Goal: Feedback & Contribution: Leave review/rating

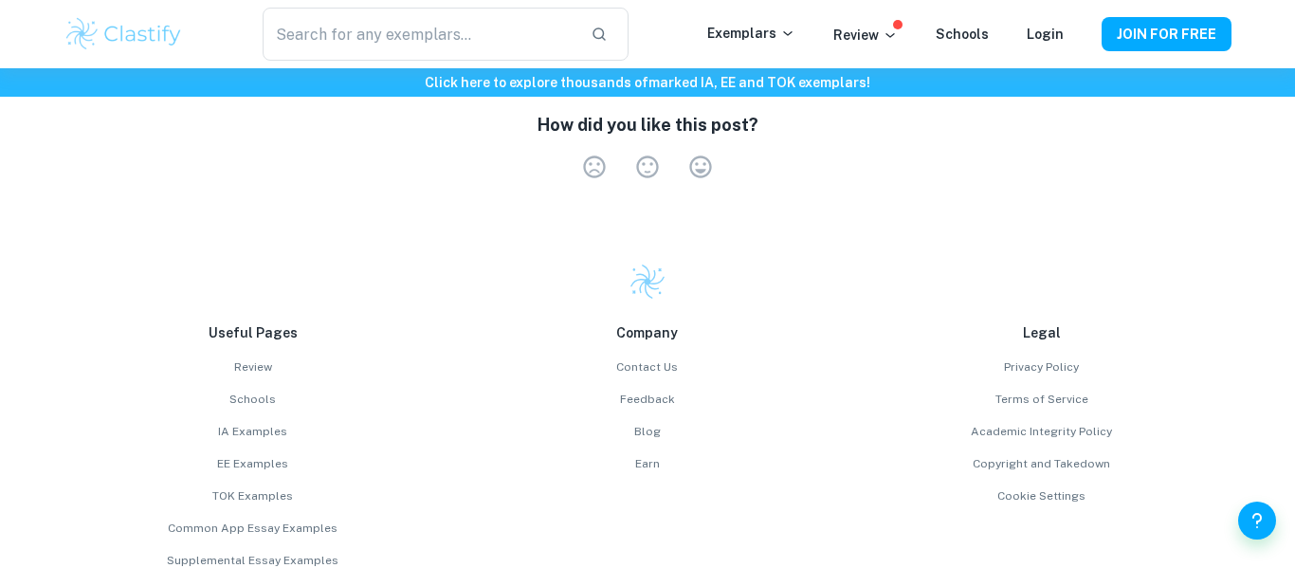
scroll to position [8559, 0]
click at [702, 153] on label "Very Satisfied" at bounding box center [700, 166] width 53 height 27
click at [568, 152] on input "Very Satisfied" at bounding box center [567, 152] width 1 height 1
radio input "true"
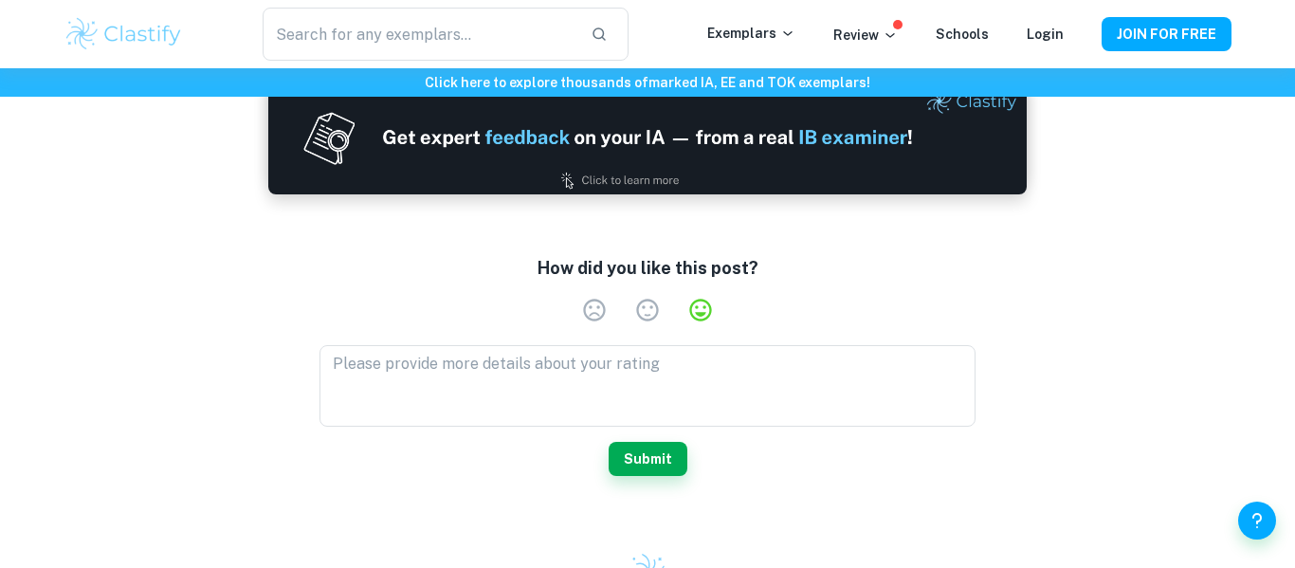
scroll to position [8423, 0]
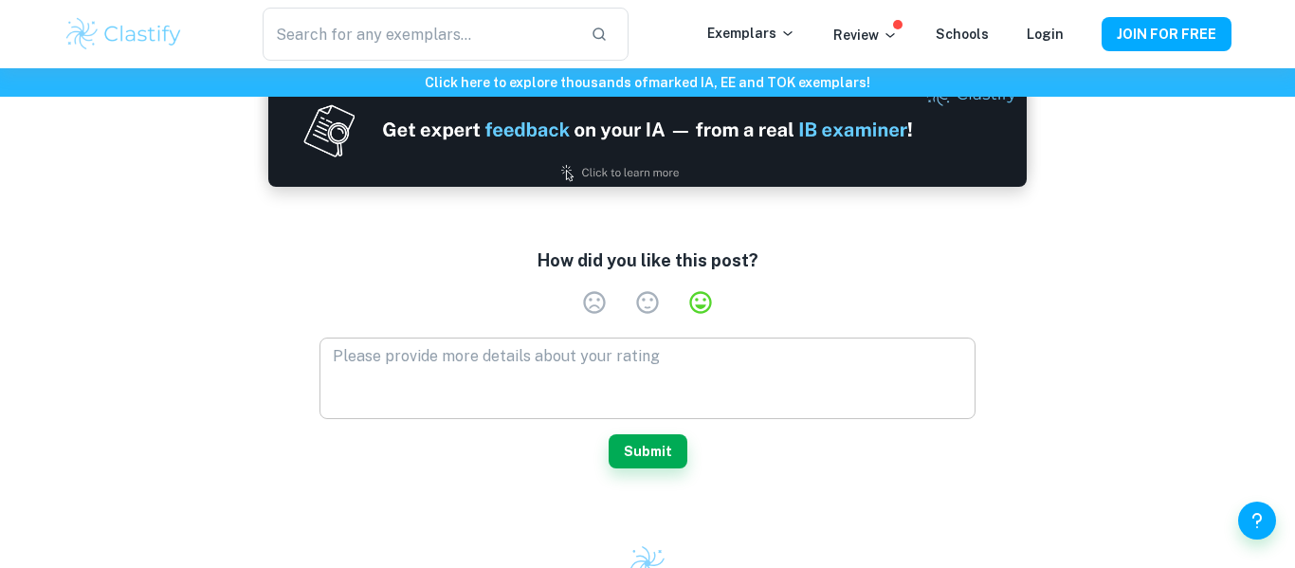
click at [516, 345] on textarea at bounding box center [647, 377] width 629 height 65
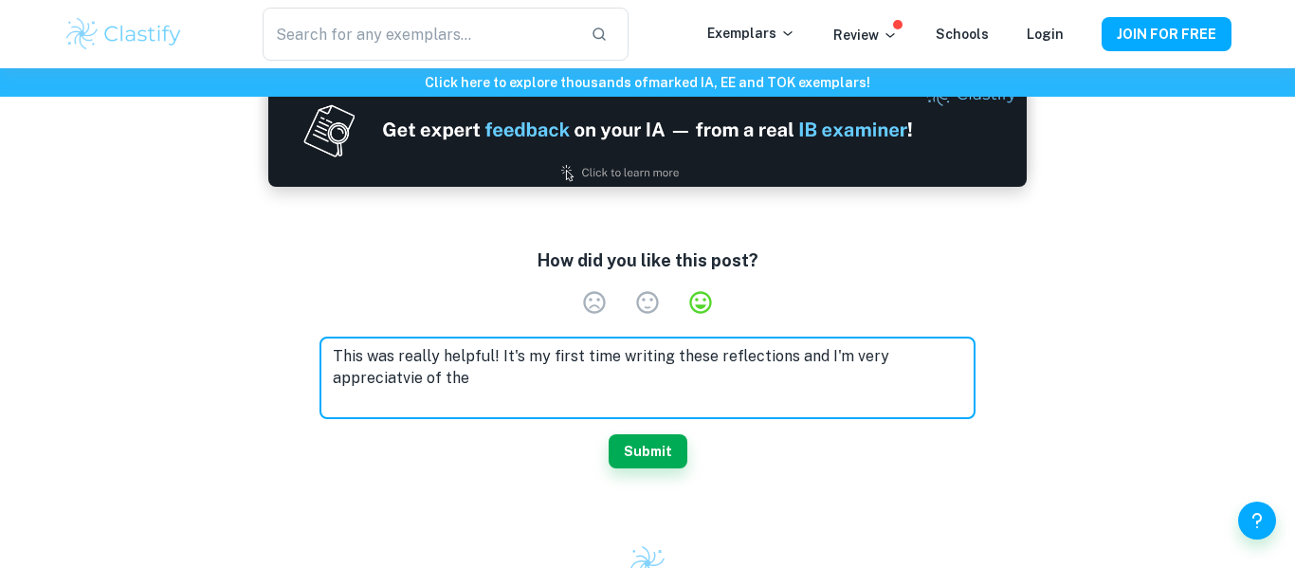
click at [419, 348] on textarea "This was really helpful! It's my first time writing these reflections and I'm v…" at bounding box center [647, 377] width 629 height 65
click at [484, 350] on textarea "This was really helpful! It's my first time writing these reflections and I'm v…" at bounding box center [647, 377] width 629 height 65
type textarea "This was really helpful! It's my first time writing these reflections and I'm v…"
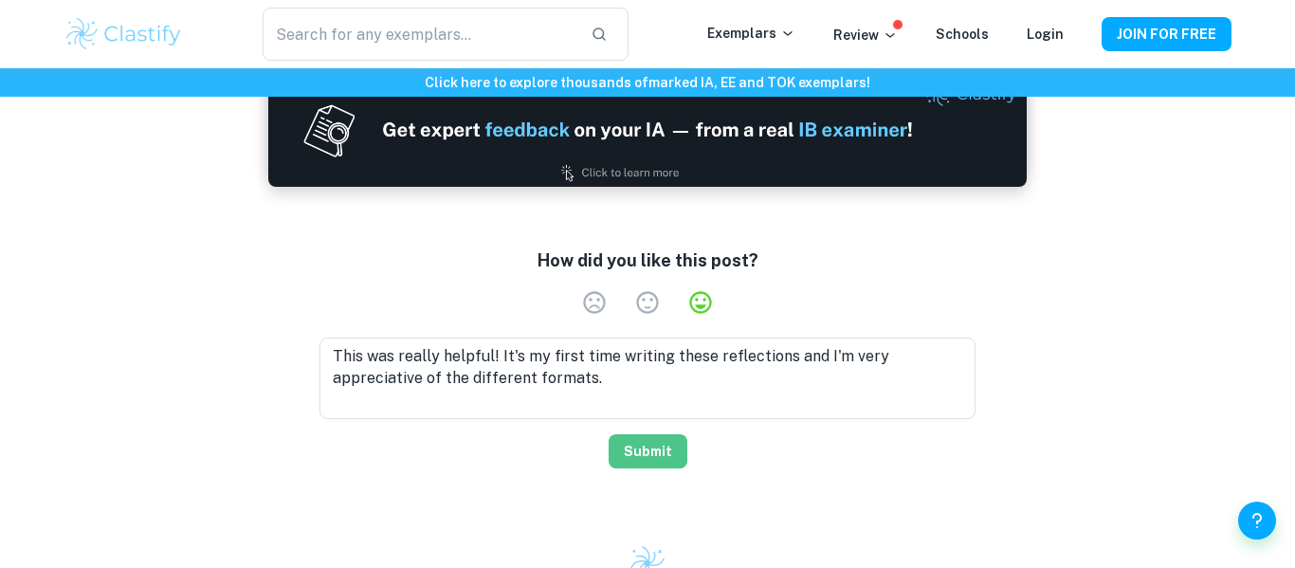
click at [625, 434] on button "Submit" at bounding box center [648, 451] width 79 height 34
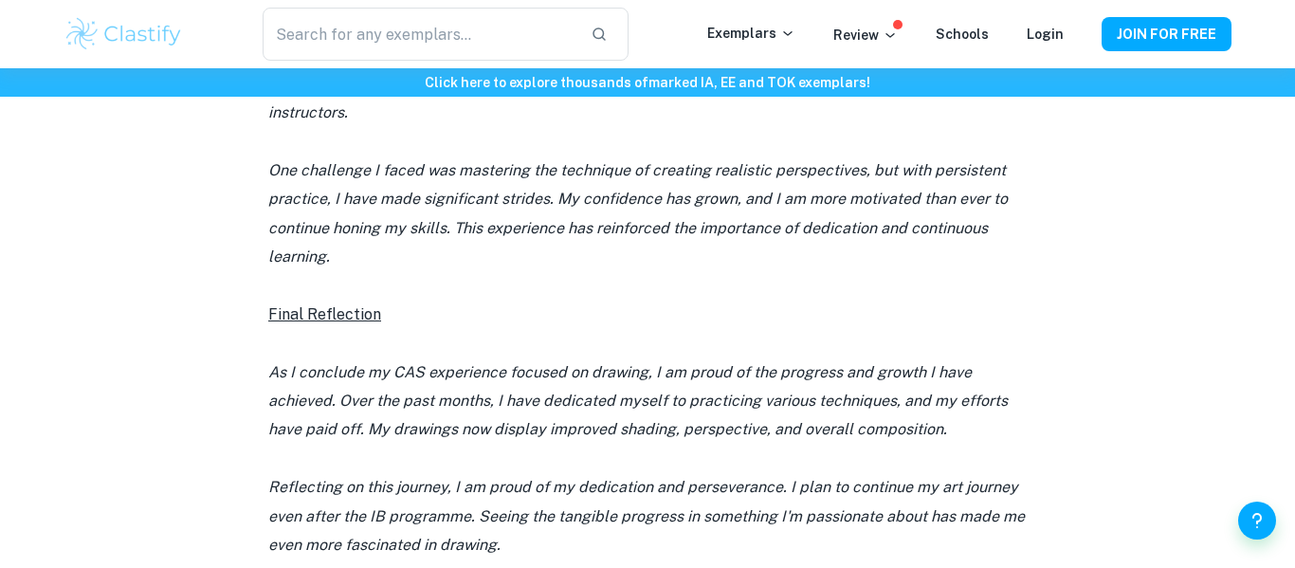
scroll to position [6564, 0]
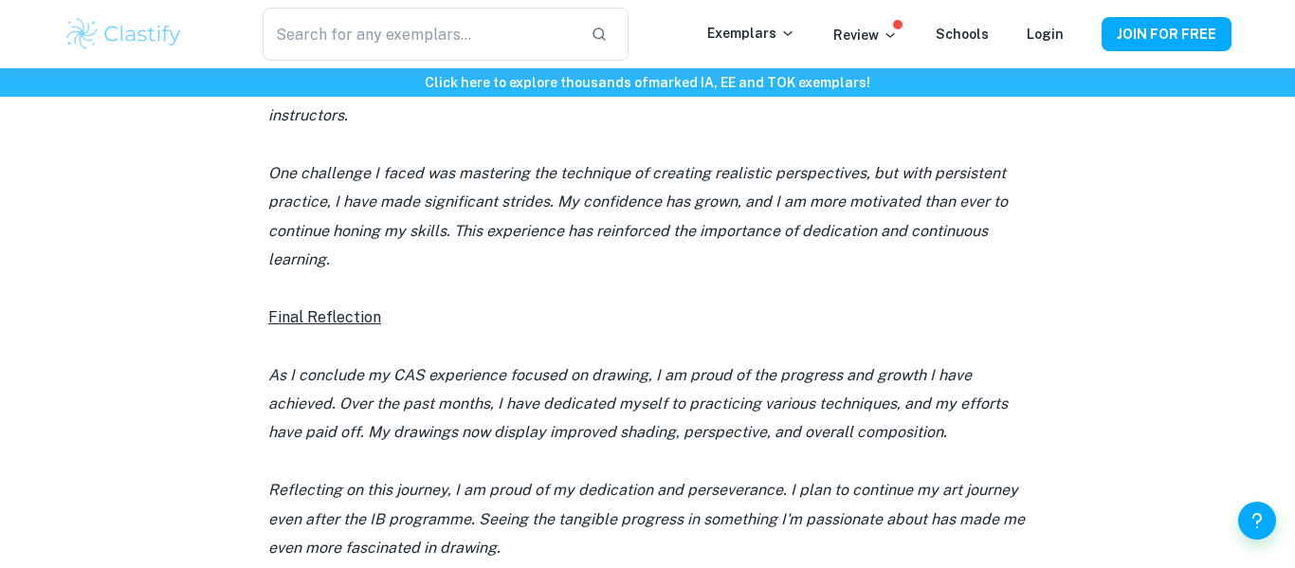
click at [805, 303] on p "Final Reflection" at bounding box center [647, 317] width 759 height 28
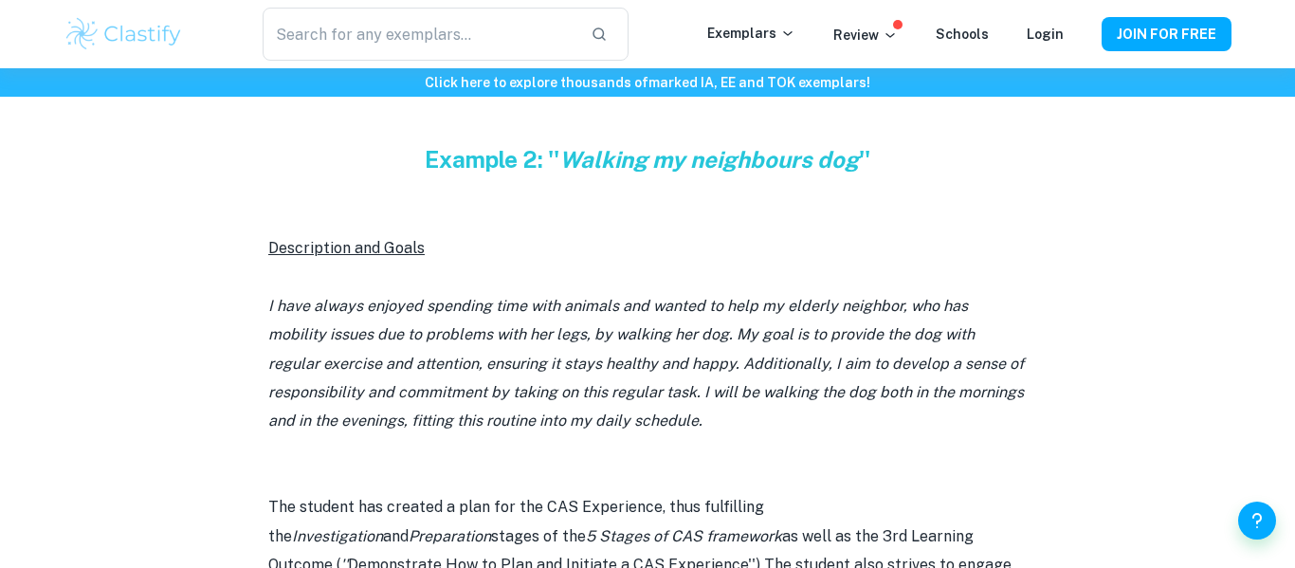
scroll to position [3459, 0]
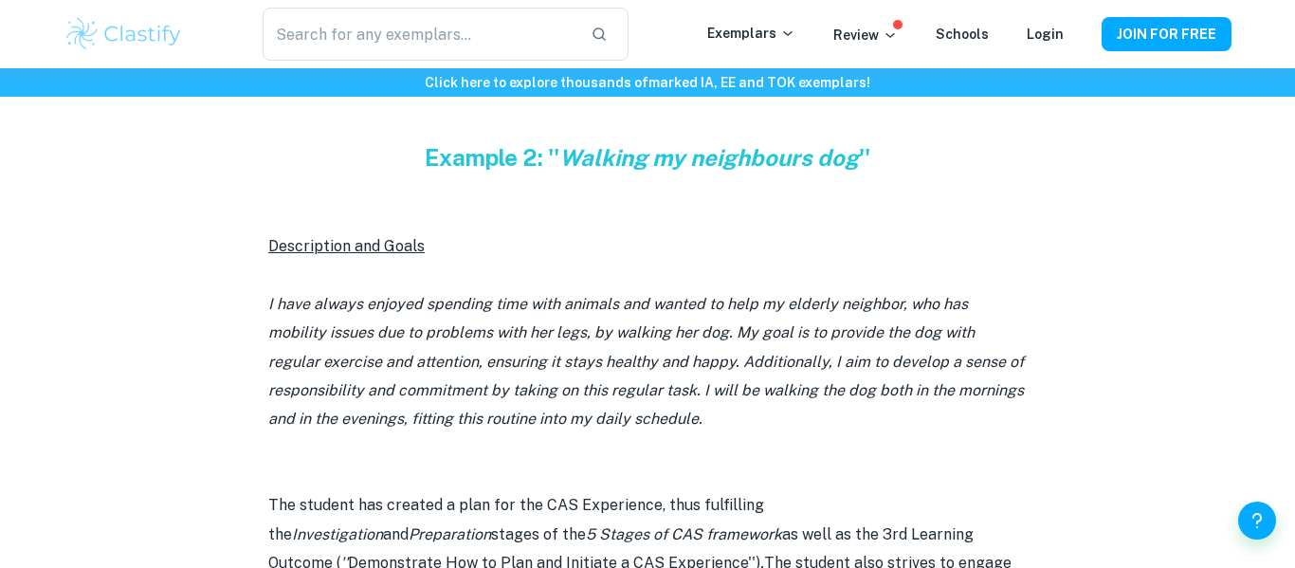
click at [555, 317] on p "I have always enjoyed spending time with animals and wanted to help my elderly …" at bounding box center [647, 362] width 759 height 144
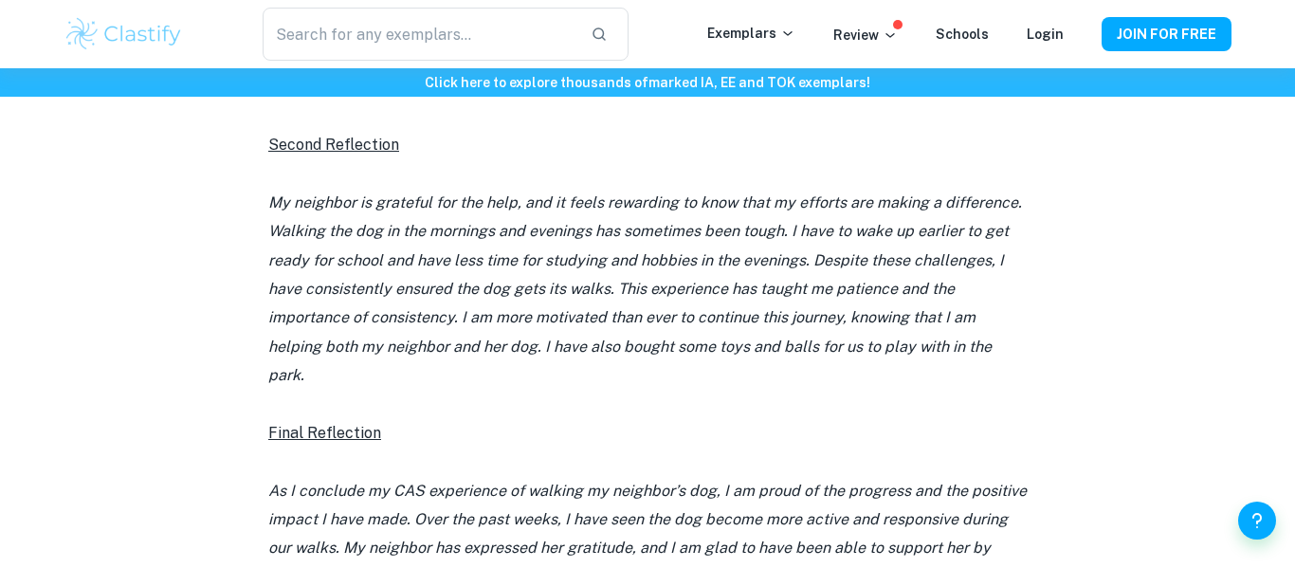
scroll to position [4224, 0]
click at [619, 389] on p at bounding box center [647, 403] width 759 height 28
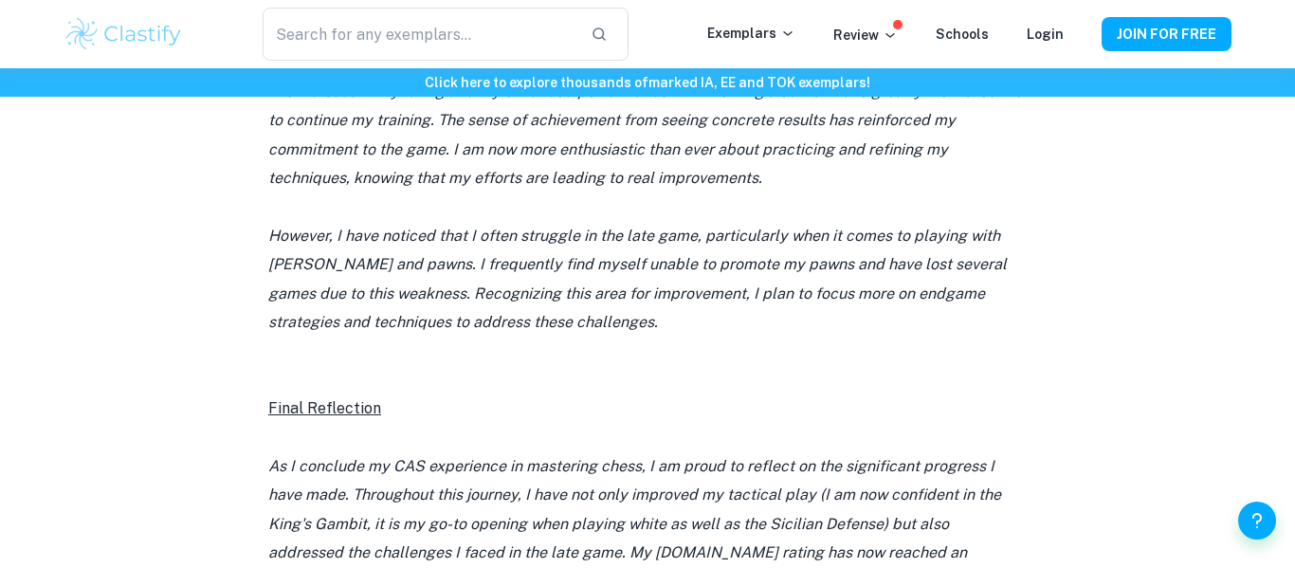
scroll to position [2224, 0]
